Goal: Task Accomplishment & Management: Manage account settings

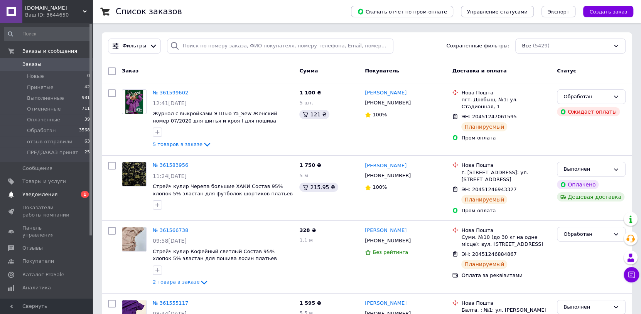
click at [37, 196] on span "Уведомления" at bounding box center [39, 194] width 35 height 7
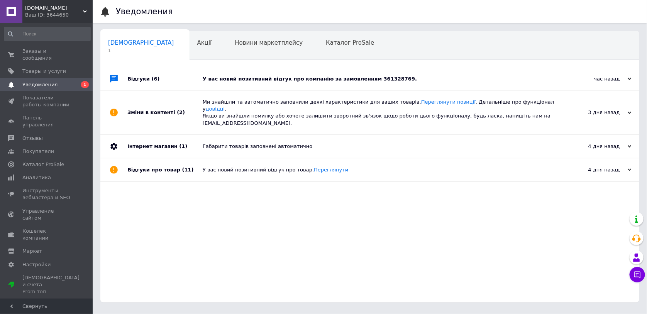
click at [328, 78] on div "У вас новий позитивний відгук про компанію за замовленням 361328769." at bounding box center [378, 79] width 351 height 7
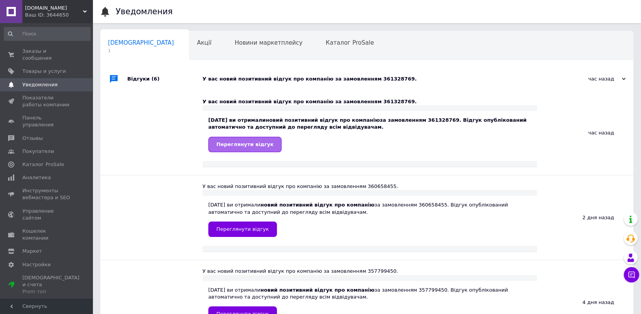
click at [244, 147] on span "Переглянути відгук" at bounding box center [244, 145] width 57 height 6
click at [55, 54] on span "Заказы и сообщения" at bounding box center [46, 55] width 49 height 14
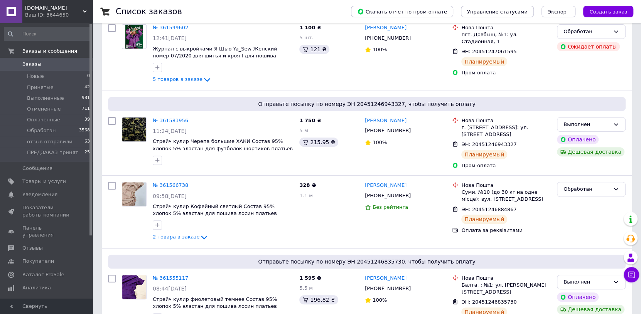
scroll to position [154, 0]
